Goal: Check status: Check status

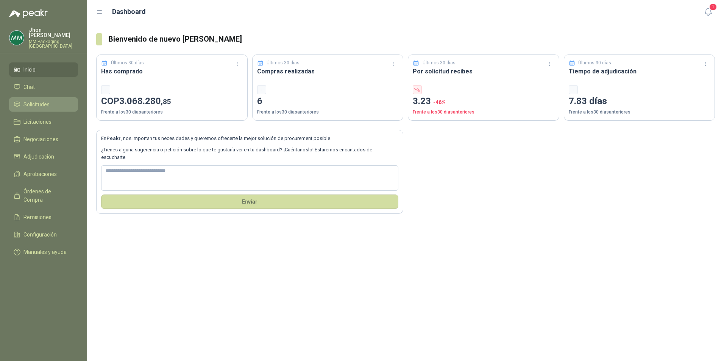
click at [40, 100] on span "Solicitudes" at bounding box center [36, 104] width 26 height 8
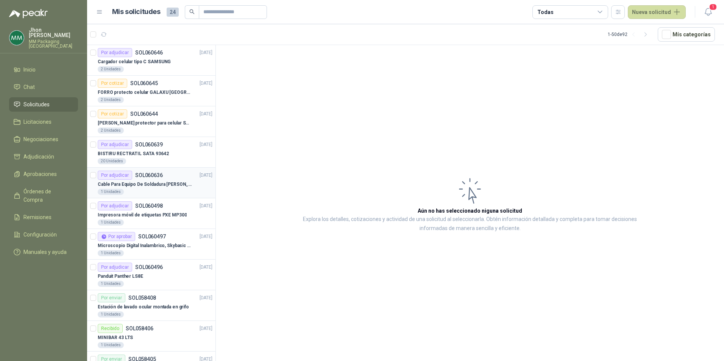
click at [165, 179] on div "Por adjudicar SOL060636 [DATE]" at bounding box center [155, 175] width 115 height 9
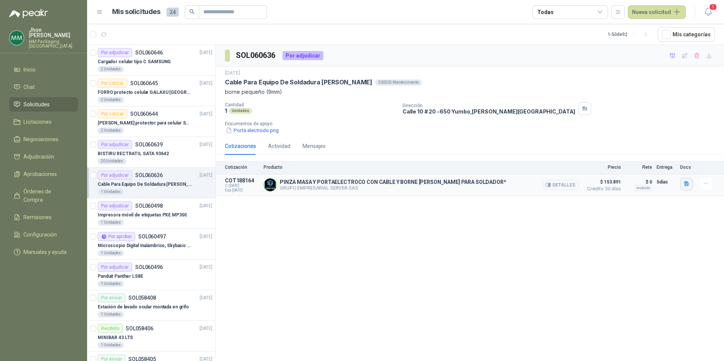
click at [687, 182] on icon "button" at bounding box center [686, 183] width 5 height 5
click at [673, 161] on button "image.png" at bounding box center [671, 160] width 33 height 8
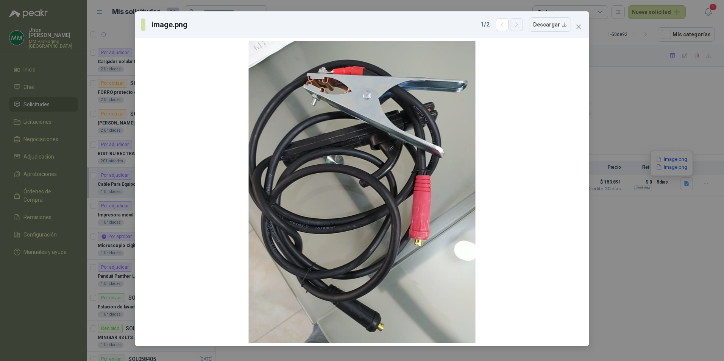
click at [518, 29] on button "button" at bounding box center [516, 24] width 13 height 13
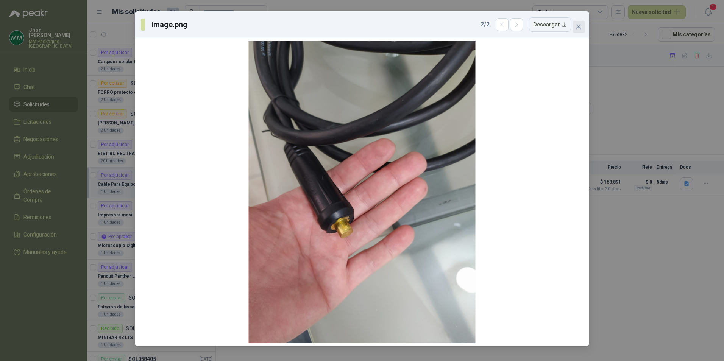
click at [576, 29] on icon "close" at bounding box center [578, 27] width 6 height 6
